Goal: Entertainment & Leisure: Browse casually

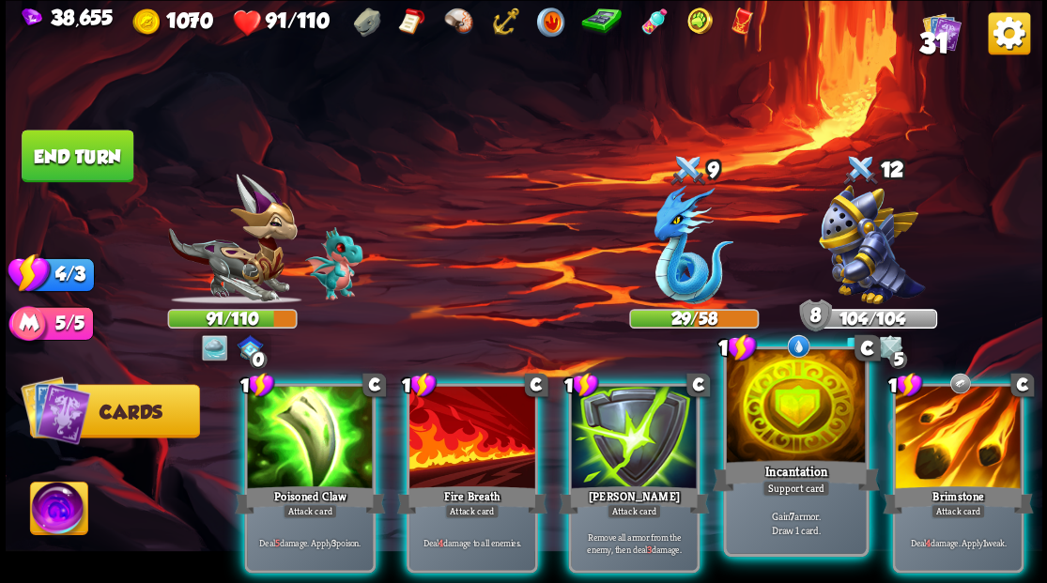
click at [783, 416] on div at bounding box center [795, 407] width 139 height 117
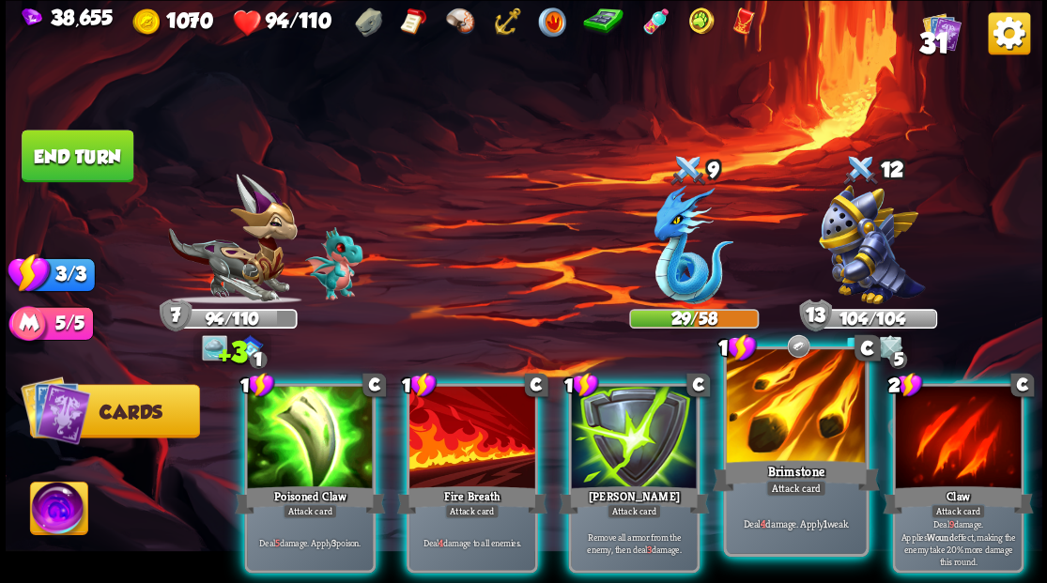
click at [814, 410] on div at bounding box center [795, 407] width 139 height 117
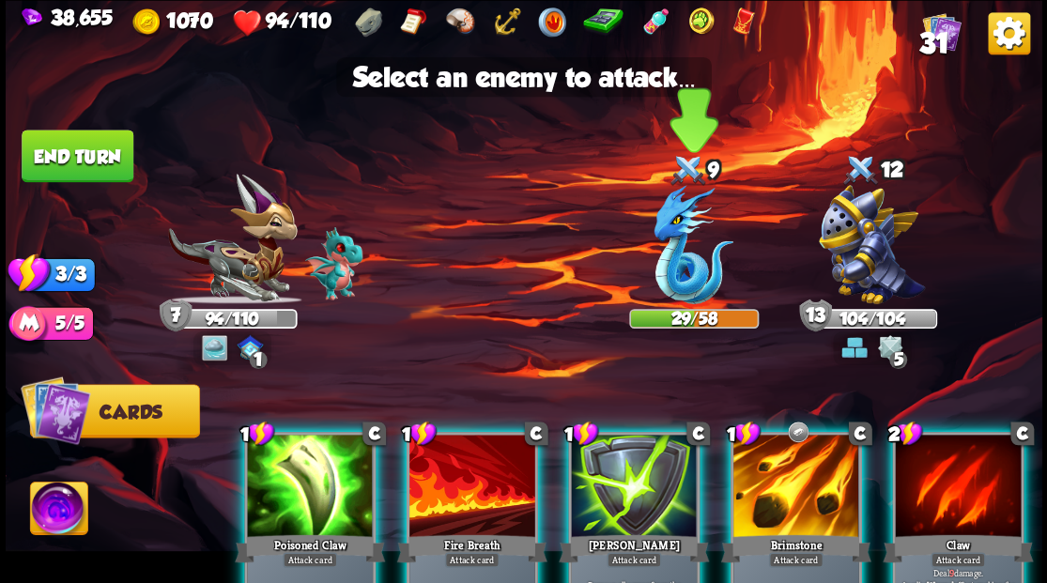
click at [664, 276] on img at bounding box center [694, 244] width 80 height 119
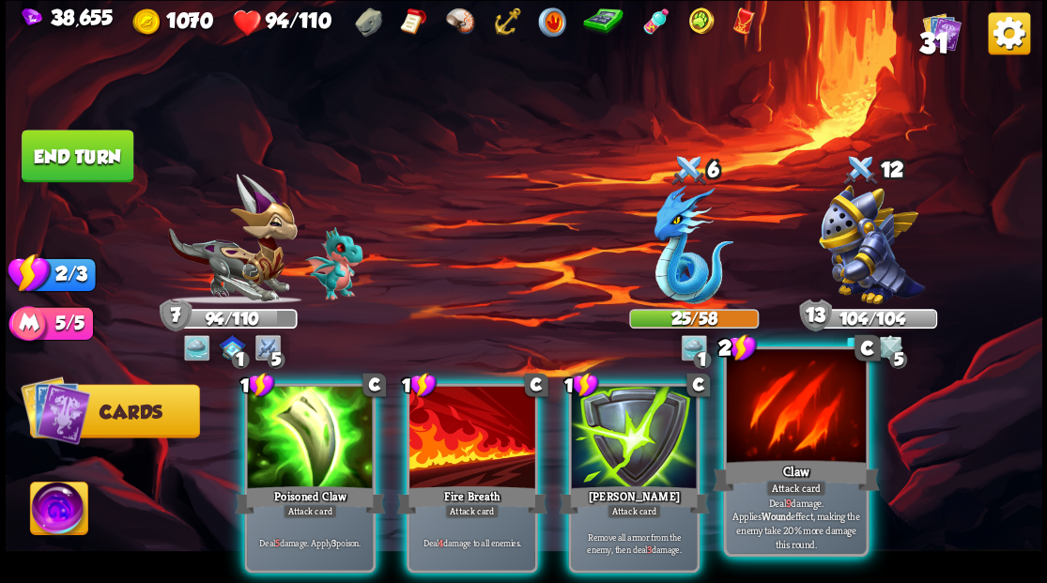
click at [787, 449] on div at bounding box center [795, 407] width 139 height 117
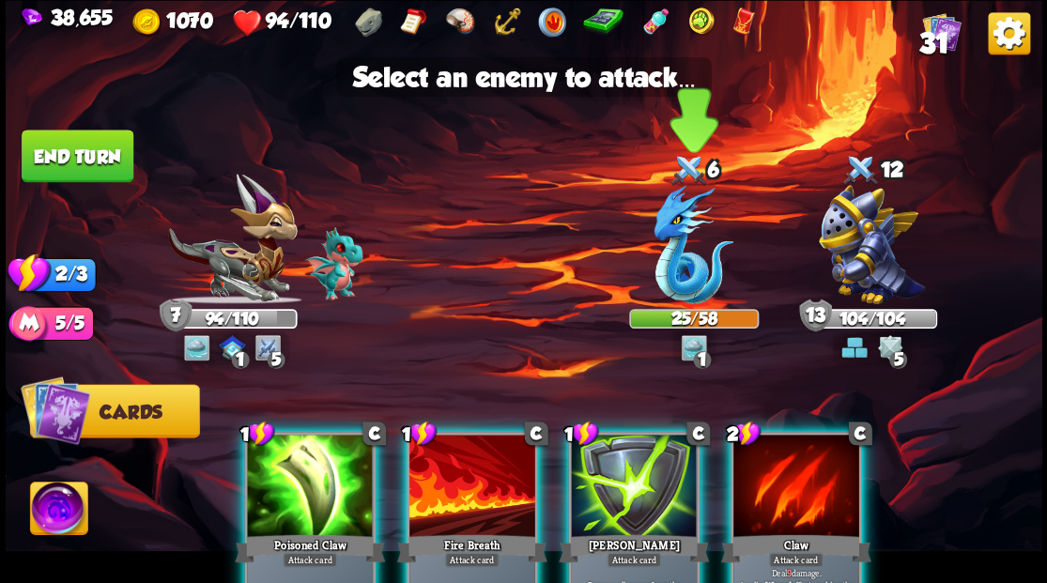
click at [668, 249] on img at bounding box center [694, 244] width 80 height 119
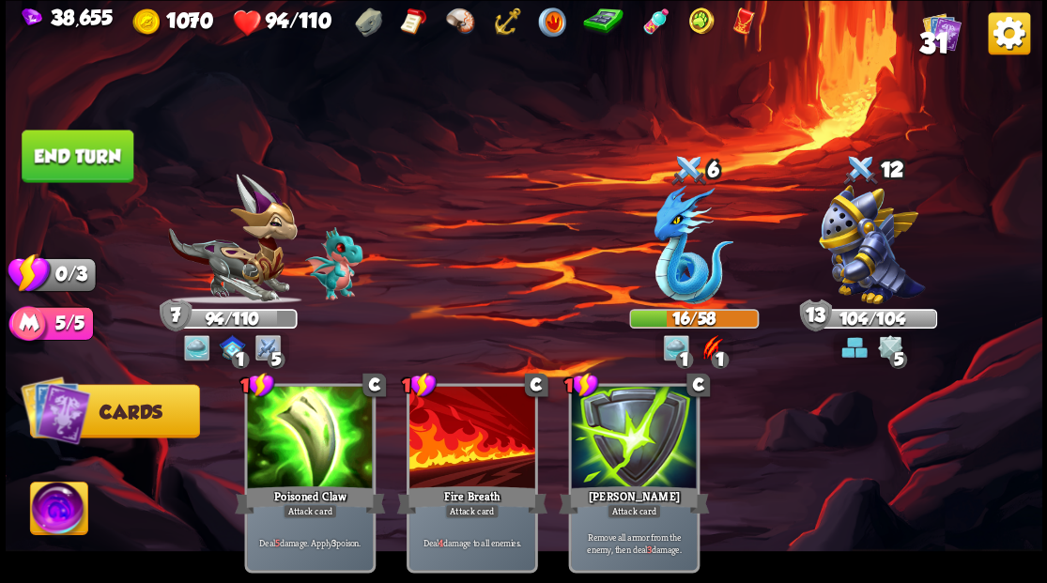
click at [75, 168] on button "End turn" at bounding box center [78, 156] width 112 height 53
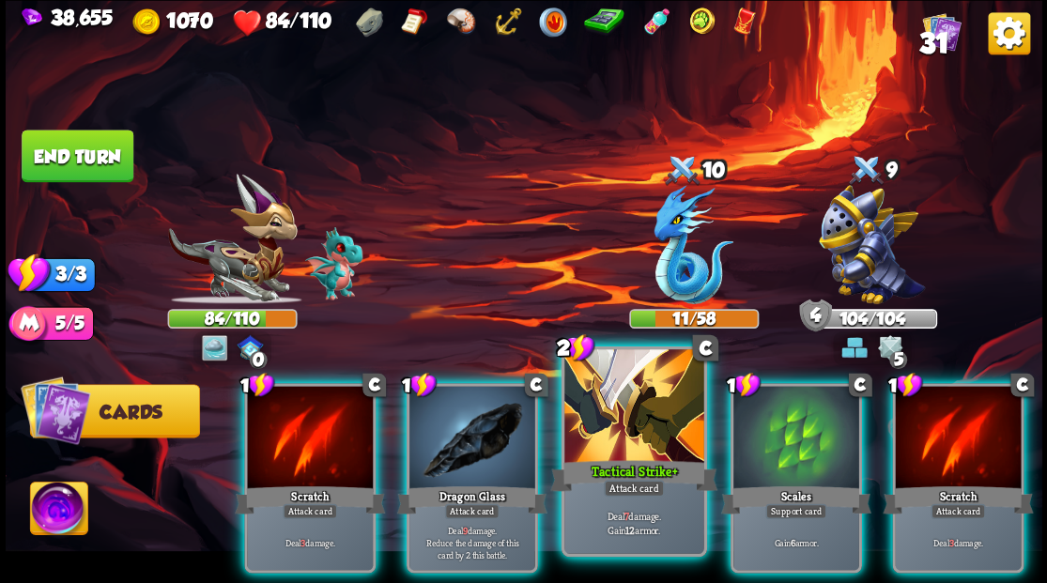
click at [639, 426] on div at bounding box center [633, 407] width 139 height 117
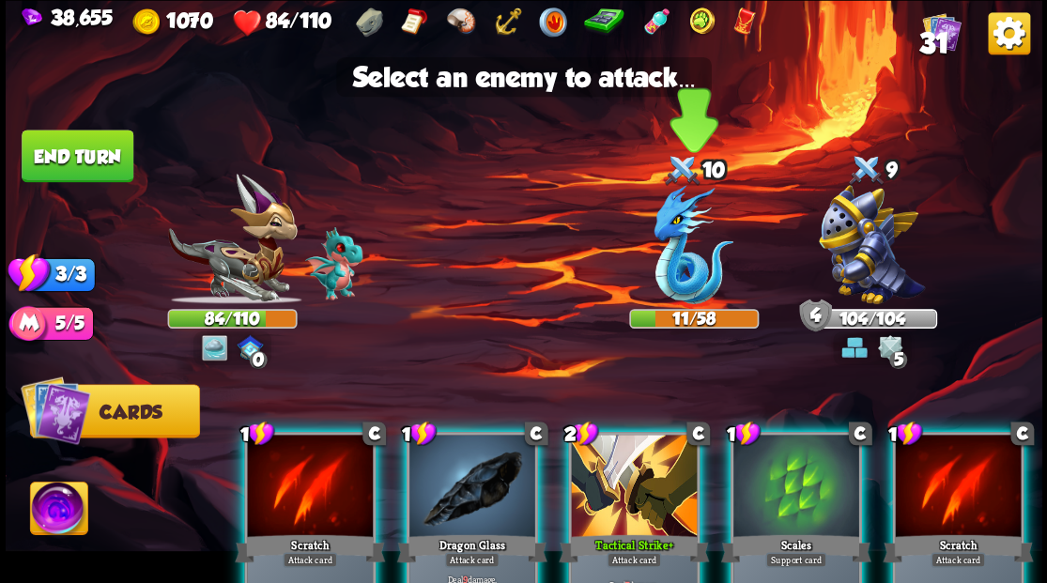
click at [683, 259] on img at bounding box center [694, 244] width 80 height 119
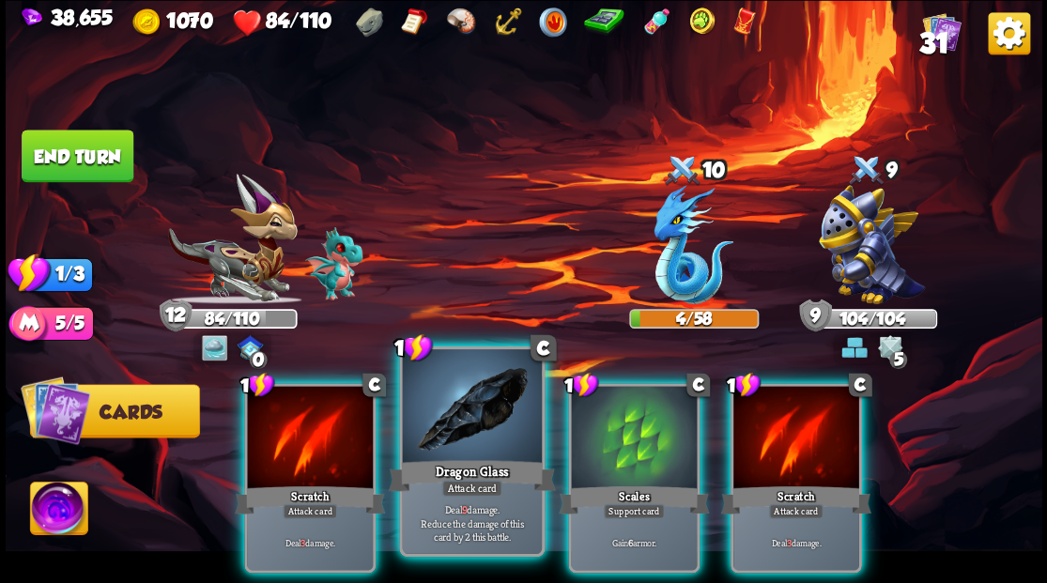
click at [483, 432] on div at bounding box center [471, 407] width 139 height 117
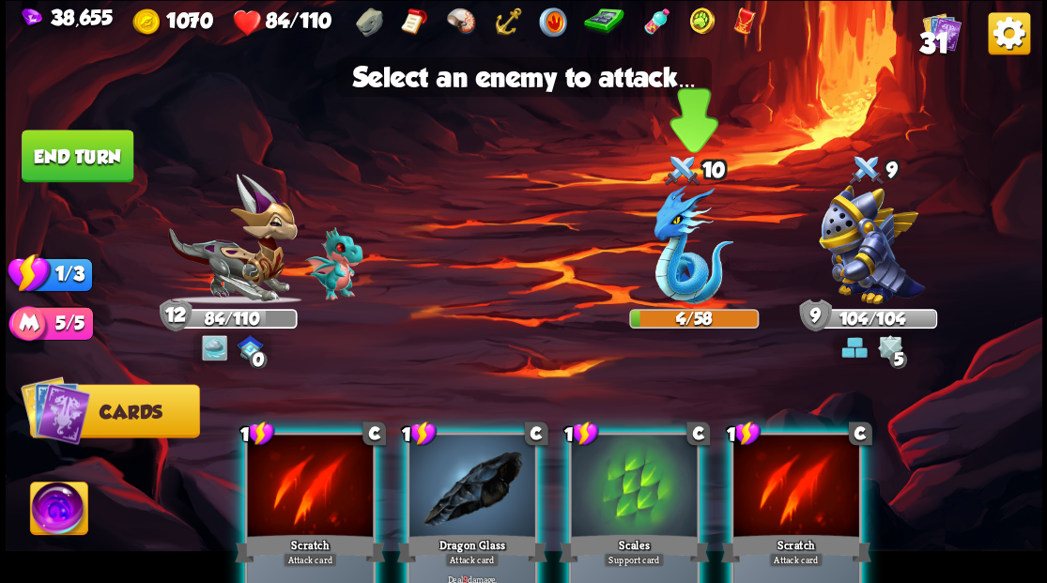
click at [675, 294] on img at bounding box center [694, 244] width 80 height 119
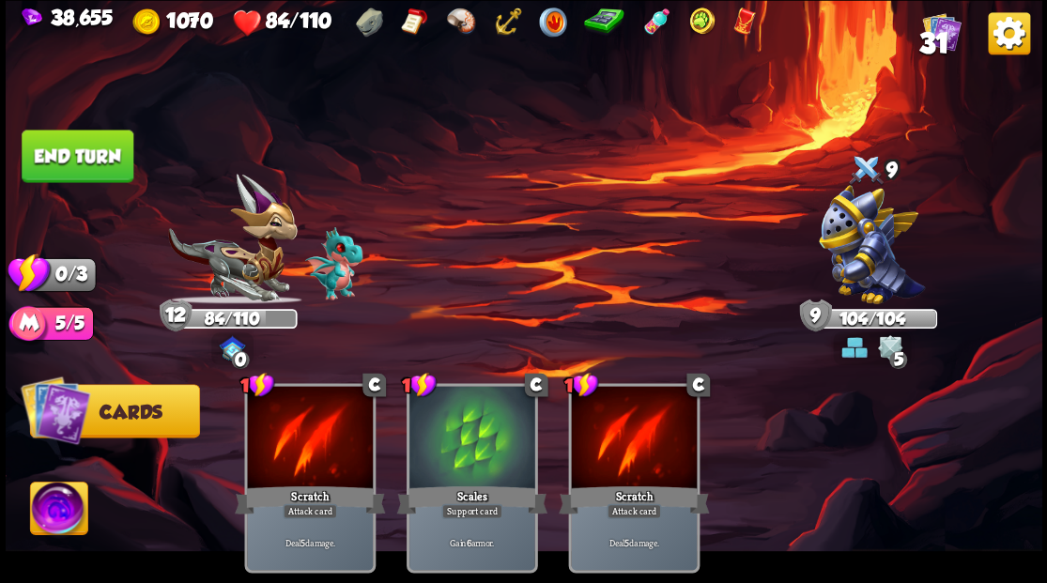
drag, startPoint x: 100, startPoint y: 158, endPoint x: 472, endPoint y: 212, distance: 376.8
click at [109, 162] on button "End turn" at bounding box center [78, 156] width 112 height 53
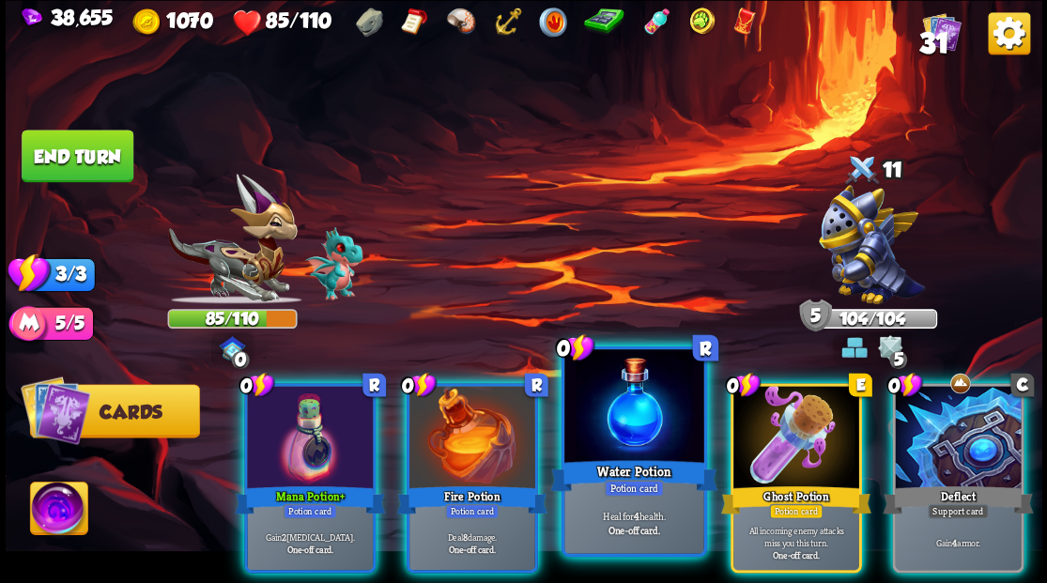
click at [599, 434] on div at bounding box center [633, 407] width 139 height 117
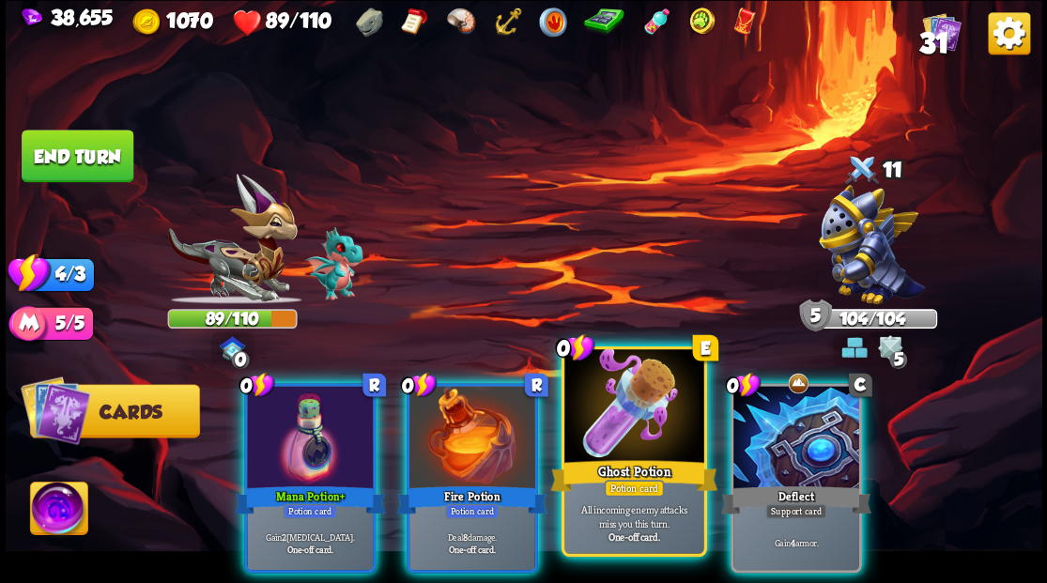
click at [615, 434] on div at bounding box center [633, 407] width 139 height 117
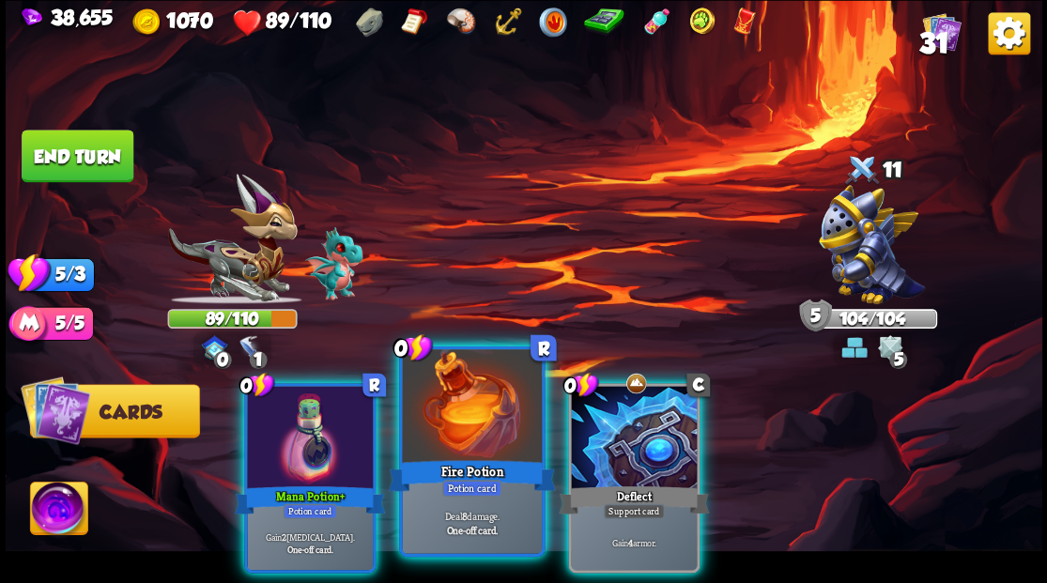
click at [430, 454] on div at bounding box center [471, 407] width 139 height 117
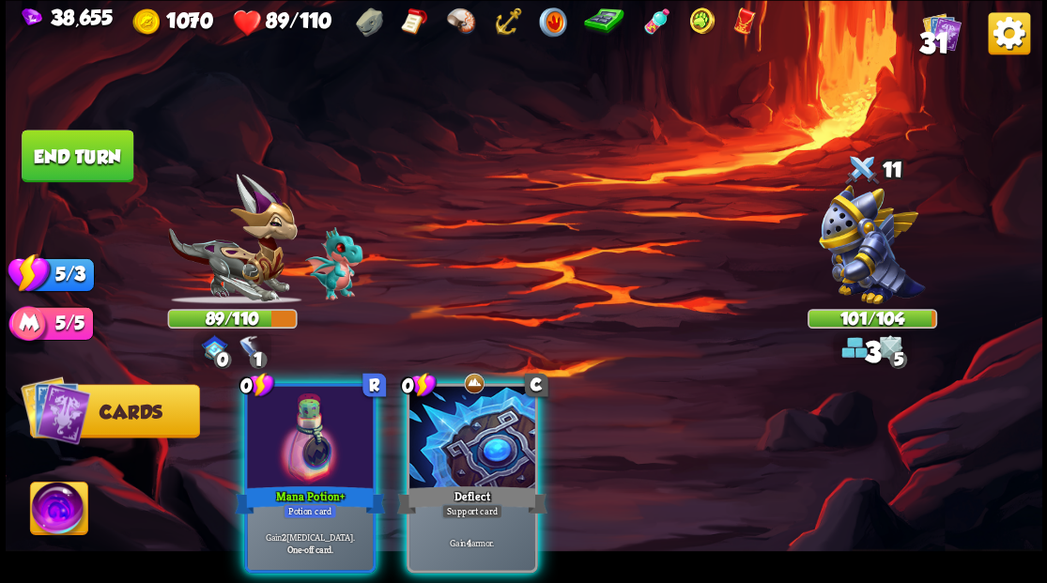
click at [430, 454] on div at bounding box center [472, 439] width 126 height 106
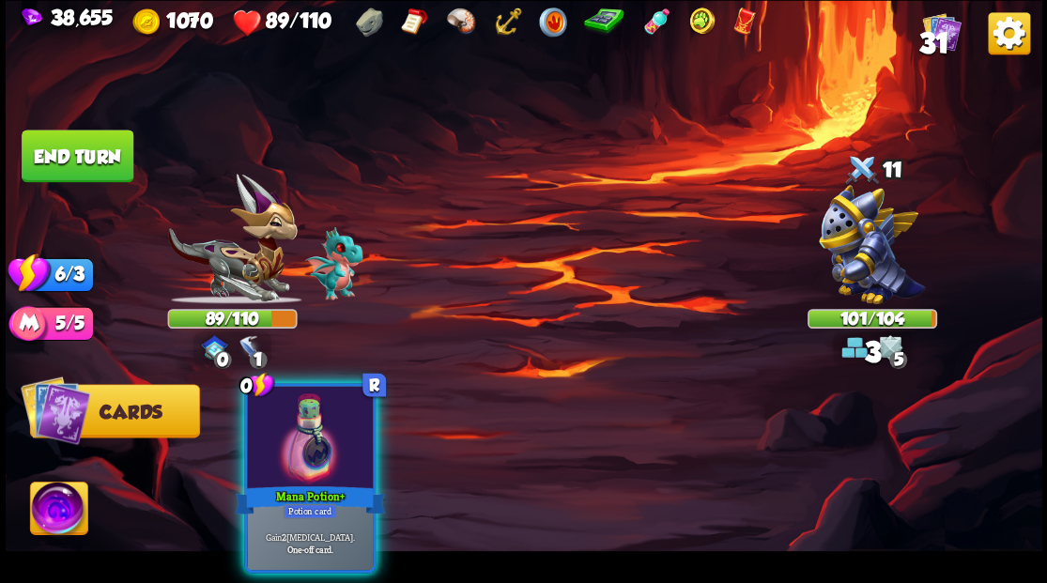
click at [349, 438] on div at bounding box center [310, 439] width 126 height 106
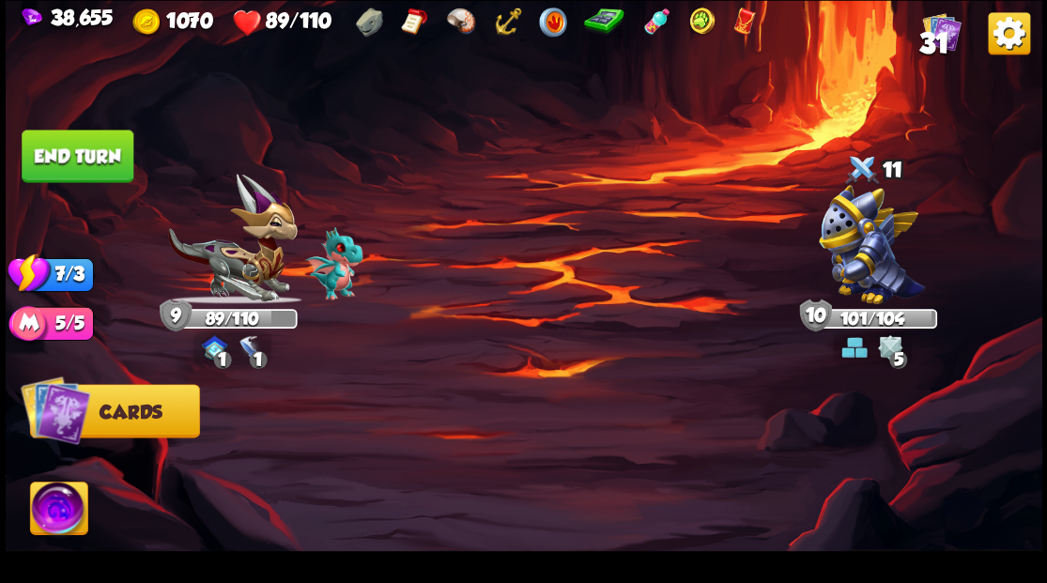
drag, startPoint x: 72, startPoint y: 153, endPoint x: 207, endPoint y: 197, distance: 141.4
click at [73, 153] on button "End turn" at bounding box center [78, 156] width 112 height 53
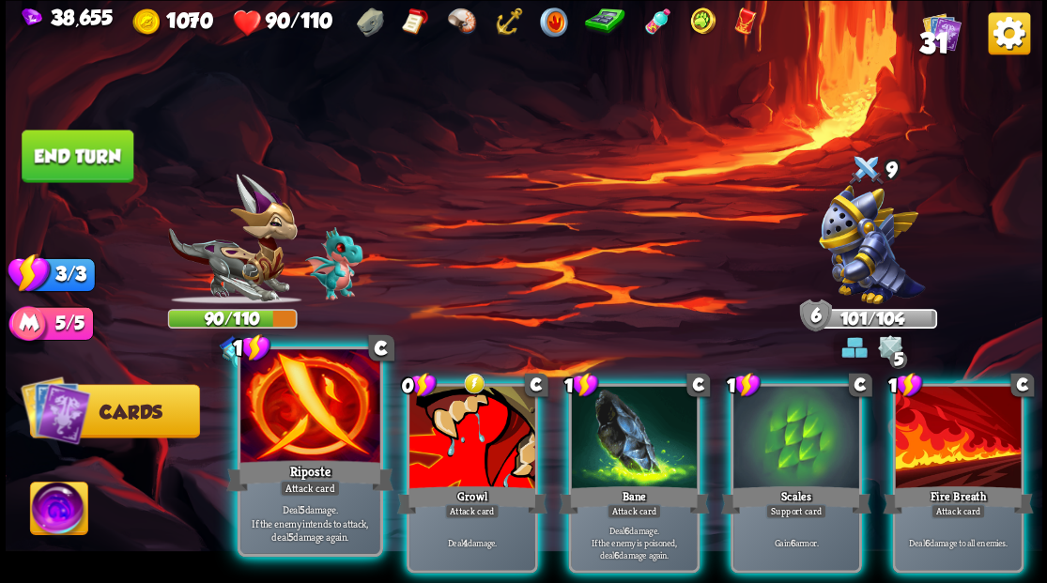
click at [316, 415] on div at bounding box center [309, 407] width 139 height 117
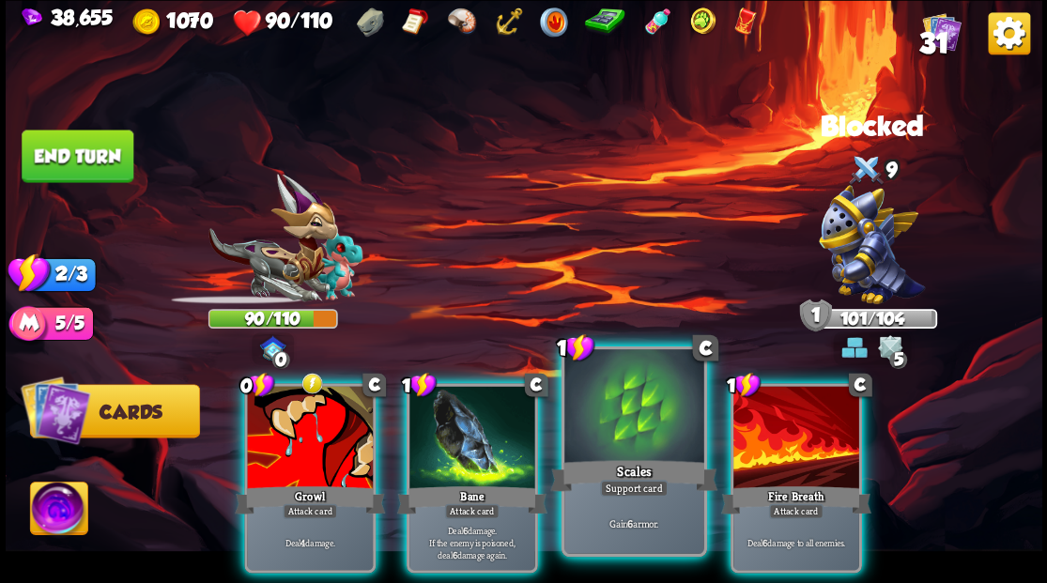
drag, startPoint x: 798, startPoint y: 483, endPoint x: 661, endPoint y: 487, distance: 137.2
click at [796, 503] on div "Attack card" at bounding box center [795, 510] width 54 height 15
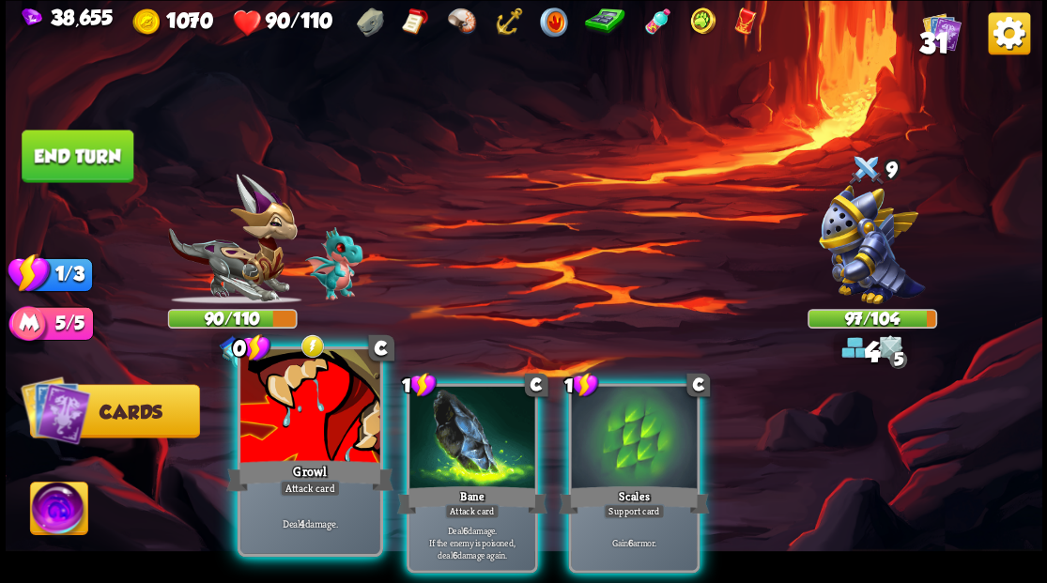
drag, startPoint x: 483, startPoint y: 439, endPoint x: 347, endPoint y: 422, distance: 137.2
click at [451, 432] on div at bounding box center [472, 439] width 126 height 106
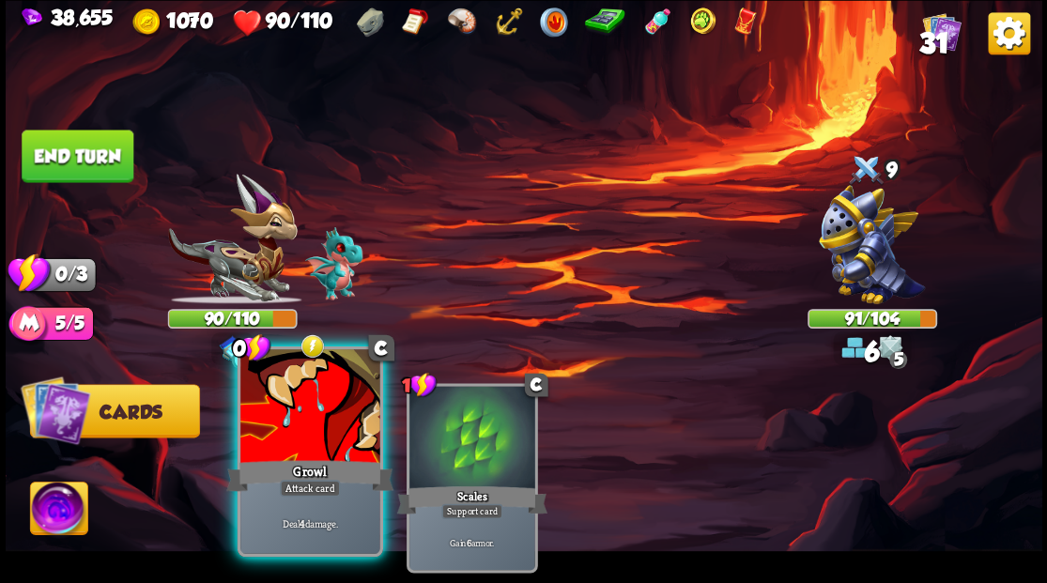
click at [316, 407] on div at bounding box center [309, 407] width 139 height 117
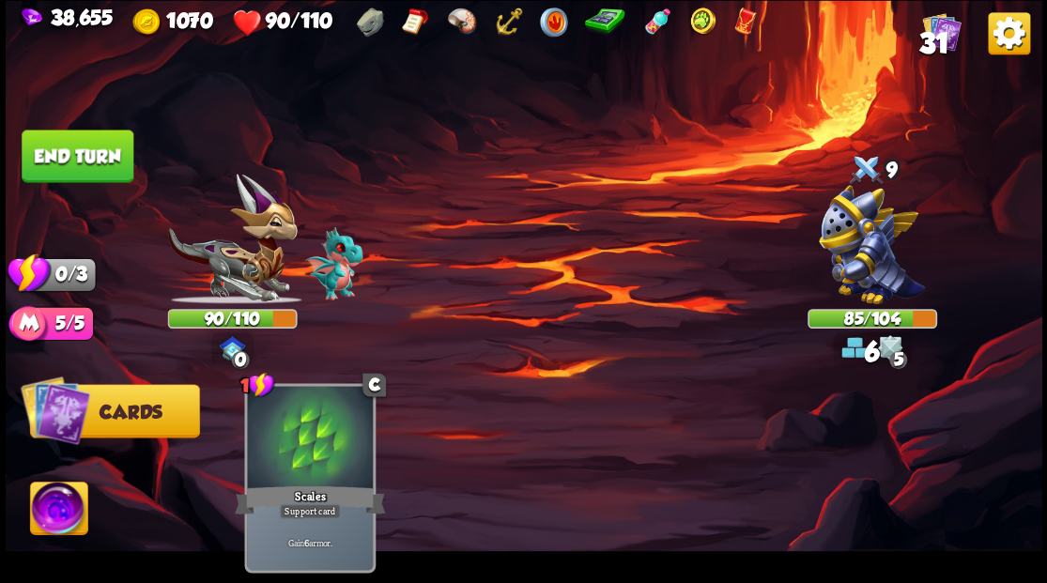
click at [78, 148] on button "End turn" at bounding box center [78, 156] width 112 height 53
